Goal: Information Seeking & Learning: Compare options

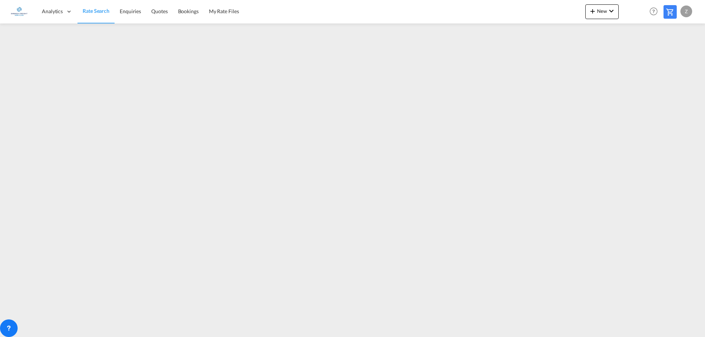
click at [514, 12] on div "Analytics Dashboard Rate Search Enquiries Quotes Bookings" at bounding box center [352, 11] width 683 height 23
